Goal: Information Seeking & Learning: Learn about a topic

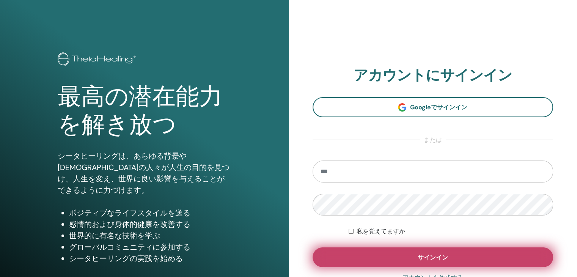
type input "**********"
click at [350, 251] on button "サインイン" at bounding box center [432, 257] width 241 height 20
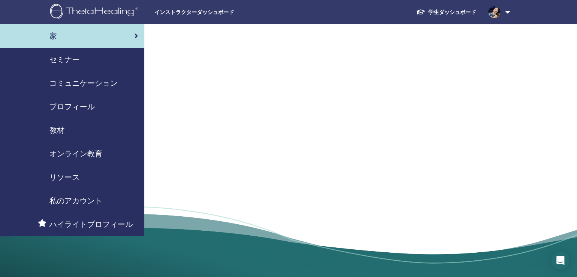
click at [444, 12] on font "学生ダッシュボード" at bounding box center [452, 12] width 48 height 7
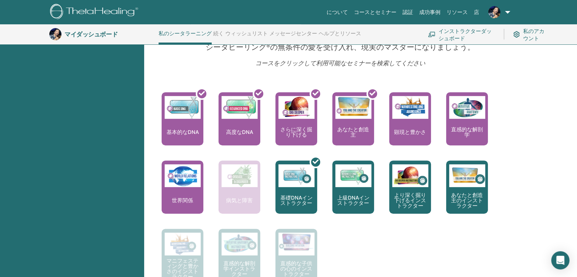
scroll to position [270, 0]
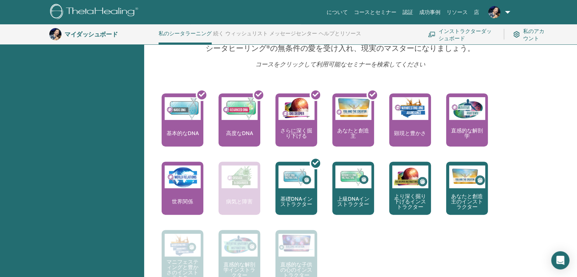
click at [518, 127] on div "ここからシータヒーリングの旅が始まります。認定プラクティショナーになるための最初のセミナーです… 基本的なDNA ベーシックDNAを修了後に受講できるセミナー…" at bounding box center [334, 195] width 376 height 205
click at [216, 33] on font "続く" at bounding box center [218, 33] width 11 height 7
click at [546, 86] on div "こんにちは、シュエトゥ あなたの旅はここから始まります。シータラーニング本部へようこそ。人生の目的を見つける方法を教えてくれる、世界的に有名なテクニックを学び…" at bounding box center [360, 111] width 433 height 557
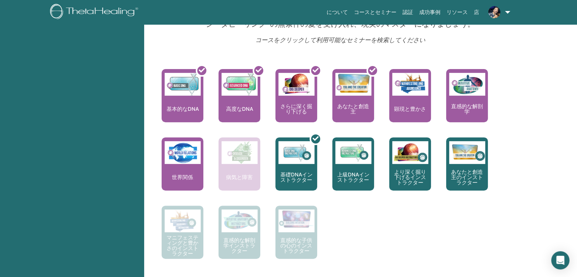
scroll to position [0, 0]
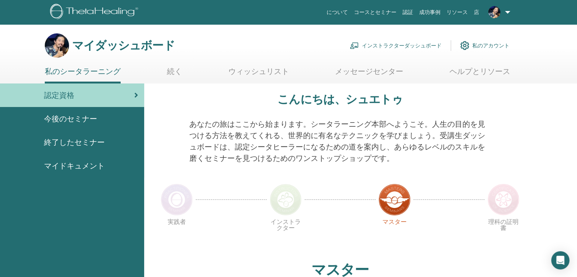
click at [206, 205] on div at bounding box center [231, 199] width 71 height 35
click at [171, 77] on link "続く" at bounding box center [174, 74] width 15 height 15
click at [172, 74] on font "続く" at bounding box center [174, 71] width 15 height 10
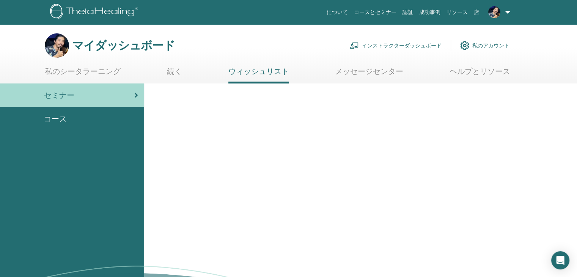
click at [292, 35] on div "マイダッシュボード インストラクターダッシュボード 私のアカウント" at bounding box center [277, 45] width 464 height 24
